Goal: Task Accomplishment & Management: Manage account settings

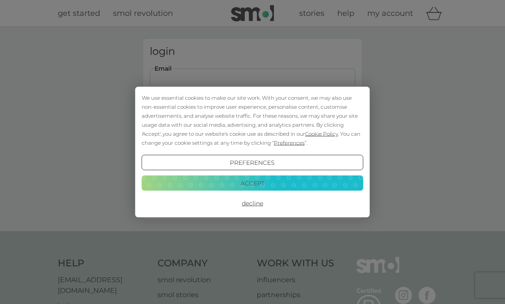
type input "julia_blaschke@yahoo.de"
click at [252, 134] on button "Login" at bounding box center [252, 134] width 205 height 25
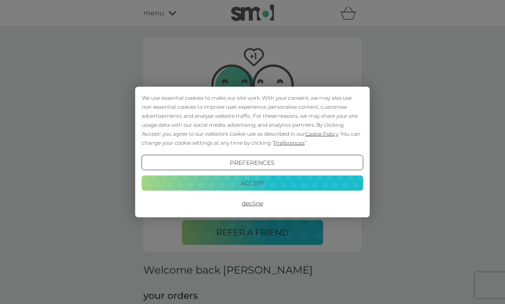
click at [258, 199] on button "Decline" at bounding box center [253, 202] width 222 height 15
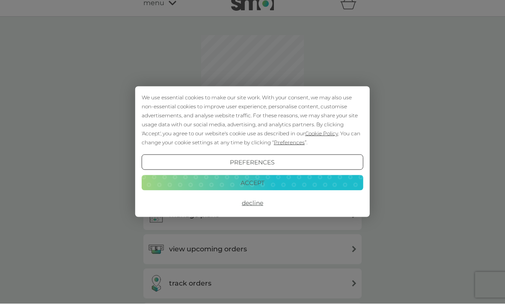
scroll to position [10, 0]
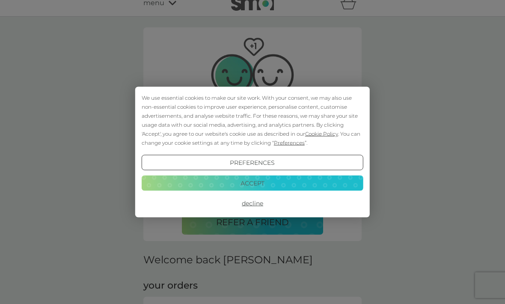
click at [259, 200] on button "Decline" at bounding box center [253, 202] width 222 height 15
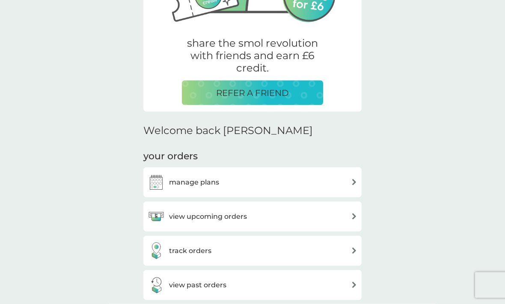
scroll to position [140, 0]
click at [359, 174] on div "manage plans" at bounding box center [252, 182] width 218 height 30
click at [352, 178] on img at bounding box center [354, 181] width 6 height 6
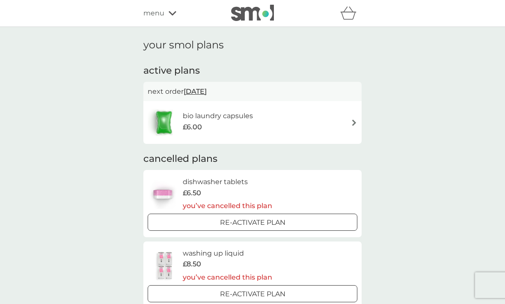
click at [351, 111] on div "bio laundry capsules £6.00" at bounding box center [253, 122] width 210 height 30
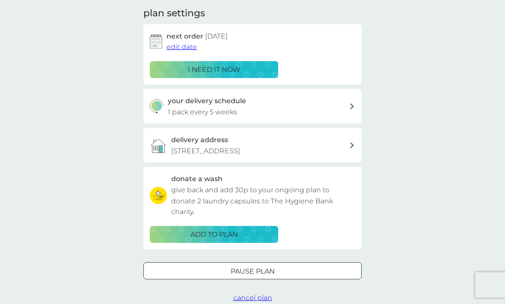
scroll to position [121, 0]
click at [256, 293] on span "cancel plan" at bounding box center [252, 297] width 39 height 8
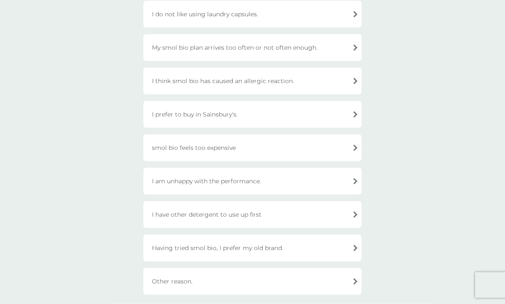
scroll to position [169, 0]
click at [318, 243] on div "Having tried smol bio, I prefer my old brand." at bounding box center [252, 246] width 218 height 27
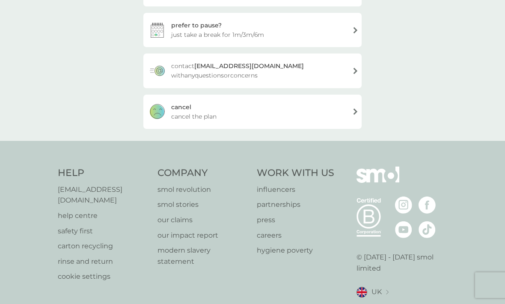
click at [292, 115] on div "[PERSON_NAME] the plan" at bounding box center [252, 112] width 218 height 34
